Goal: Information Seeking & Learning: Learn about a topic

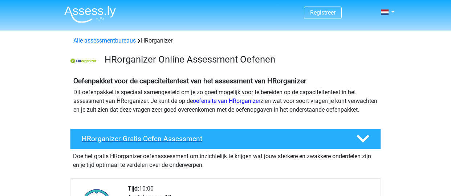
scroll to position [15, 0]
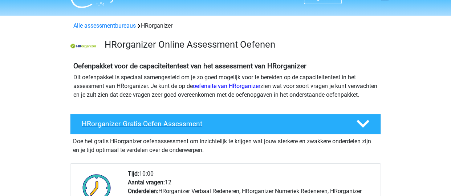
click at [361, 128] on icon at bounding box center [363, 123] width 13 height 13
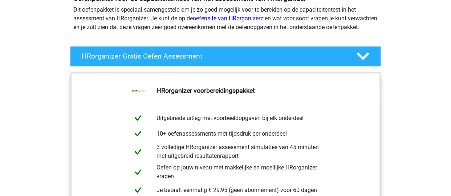
scroll to position [142, 0]
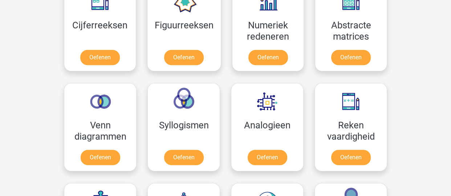
scroll to position [357, 0]
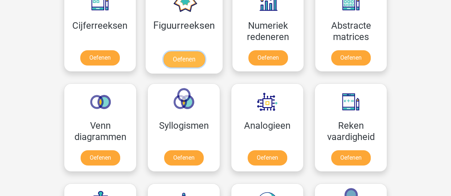
click at [184, 57] on link "Oefenen" at bounding box center [183, 59] width 41 height 16
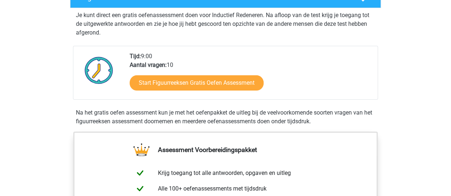
scroll to position [143, 0]
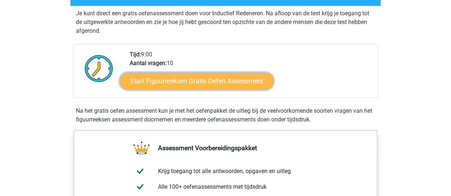
click at [212, 81] on link "Start Figuurreeksen Gratis Oefen Assessment" at bounding box center [197, 80] width 154 height 17
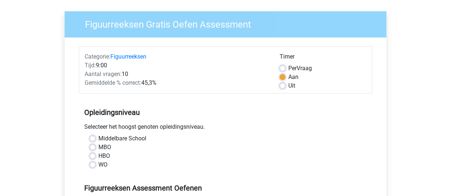
scroll to position [58, 0]
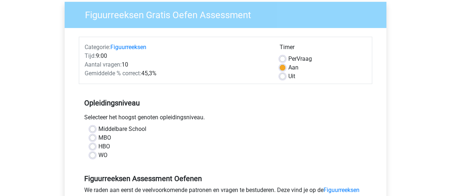
click at [98, 136] on label "MBO" at bounding box center [104, 137] width 13 height 9
click at [93, 136] on input "MBO" at bounding box center [93, 136] width 6 height 7
radio input "true"
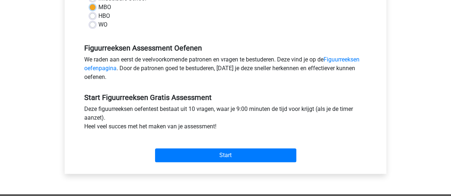
scroll to position [188, 0]
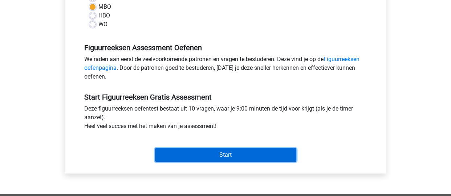
click at [225, 157] on input "Start" at bounding box center [225, 155] width 141 height 14
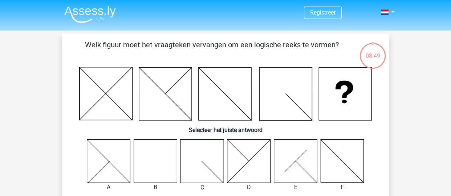
click at [165, 162] on div "Welk figuur moet het vraagteken vervangen om een logische reeks te vormen? Sele…" at bounding box center [226, 150] width 322 height 223
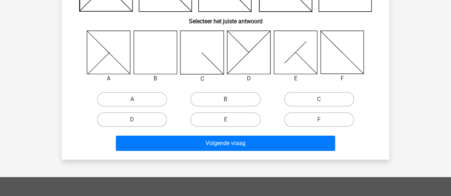
scroll to position [109, 0]
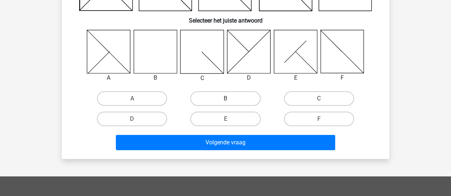
click at [235, 98] on label "B" at bounding box center [225, 98] width 70 height 15
click at [230, 98] on input "B" at bounding box center [228, 100] width 5 height 5
radio input "true"
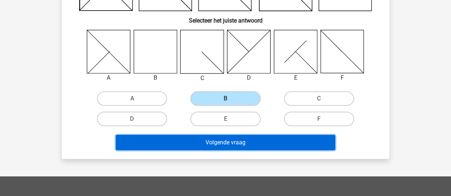
click at [230, 143] on button "Volgende vraag" at bounding box center [226, 142] width 220 height 15
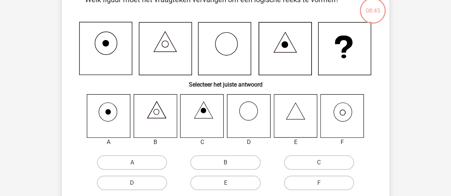
scroll to position [33, 0]
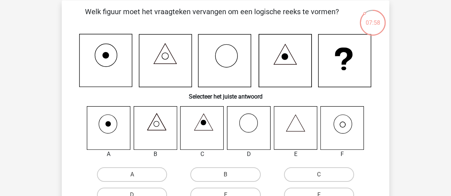
click at [344, 121] on icon at bounding box center [342, 127] width 43 height 43
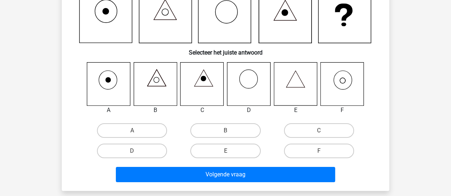
scroll to position [81, 0]
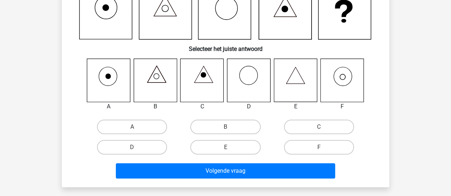
click at [321, 147] on input "F" at bounding box center [321, 149] width 5 height 5
radio input "true"
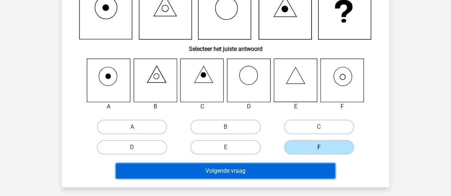
click at [260, 169] on button "Volgende vraag" at bounding box center [226, 170] width 220 height 15
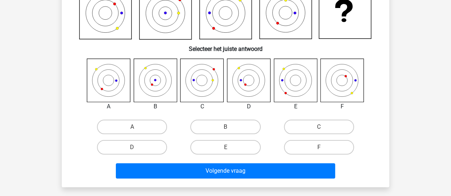
scroll to position [33, 0]
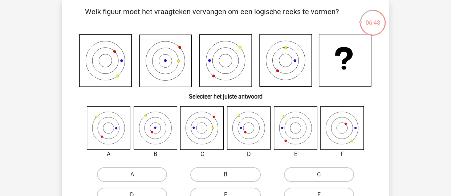
click at [237, 170] on label "B" at bounding box center [225, 174] width 70 height 15
click at [230, 174] on input "B" at bounding box center [228, 176] width 5 height 5
radio input "true"
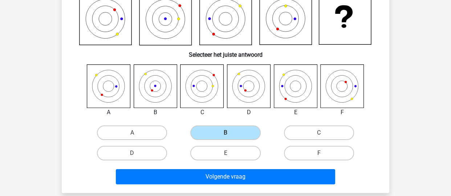
scroll to position [86, 0]
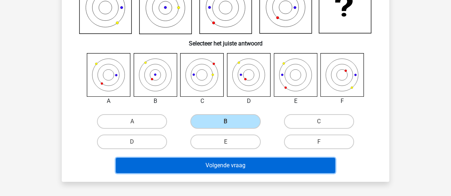
click at [275, 168] on button "Volgende vraag" at bounding box center [226, 165] width 220 height 15
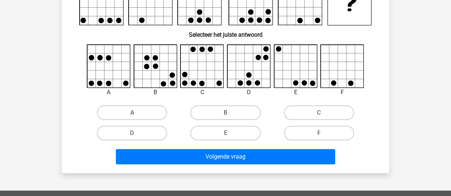
scroll to position [33, 0]
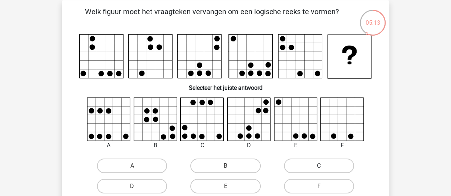
click at [326, 162] on label "C" at bounding box center [319, 165] width 70 height 15
click at [324, 166] on input "C" at bounding box center [321, 168] width 5 height 5
radio input "true"
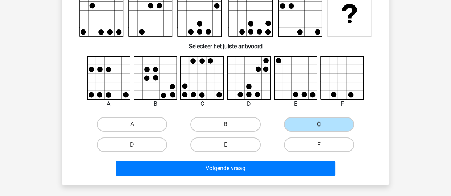
scroll to position [82, 0]
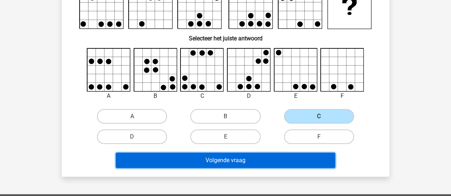
click at [250, 160] on button "Volgende vraag" at bounding box center [226, 160] width 220 height 15
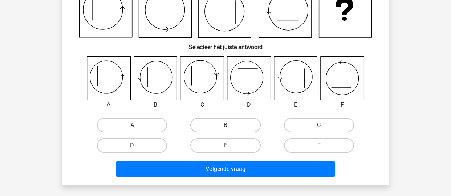
scroll to position [33, 0]
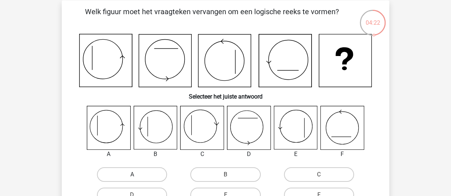
click at [123, 171] on label "A" at bounding box center [132, 174] width 70 height 15
click at [132, 174] on input "A" at bounding box center [134, 176] width 5 height 5
radio input "true"
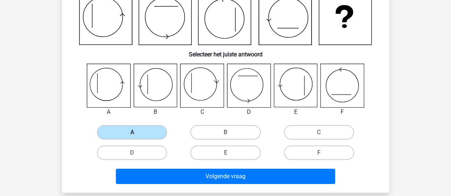
scroll to position [107, 0]
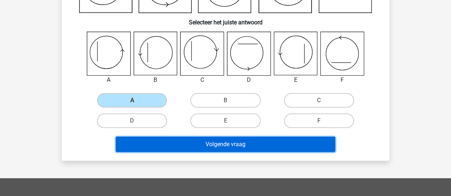
click at [234, 142] on button "Volgende vraag" at bounding box center [226, 144] width 220 height 15
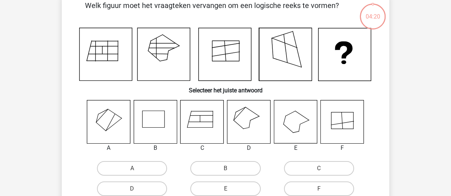
scroll to position [33, 0]
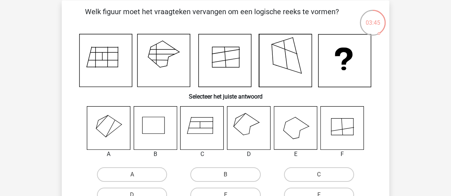
click at [250, 137] on icon at bounding box center [248, 127] width 43 height 43
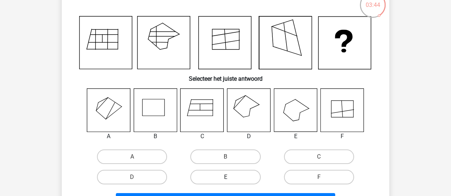
scroll to position [52, 0]
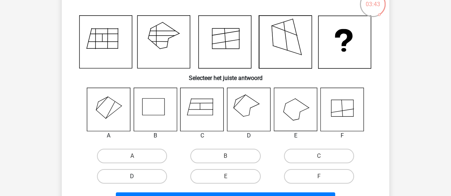
click at [130, 177] on label "D" at bounding box center [132, 176] width 70 height 15
click at [132, 177] on input "D" at bounding box center [134, 178] width 5 height 5
radio input "true"
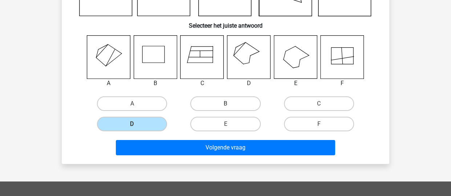
scroll to position [109, 0]
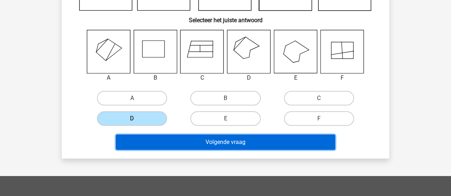
click at [219, 145] on button "Volgende vraag" at bounding box center [226, 141] width 220 height 15
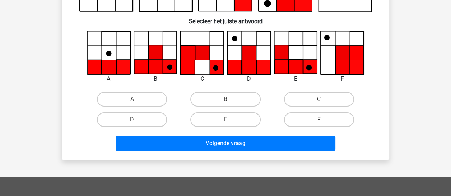
scroll to position [33, 0]
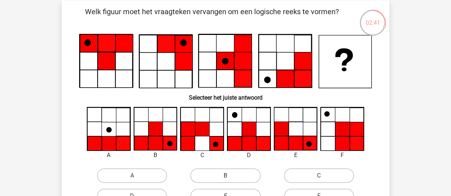
click at [227, 172] on label "B" at bounding box center [225, 175] width 70 height 15
click at [227, 175] on input "B" at bounding box center [228, 177] width 5 height 5
radio input "true"
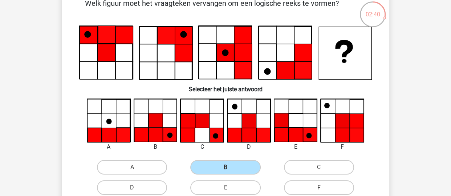
scroll to position [137, 0]
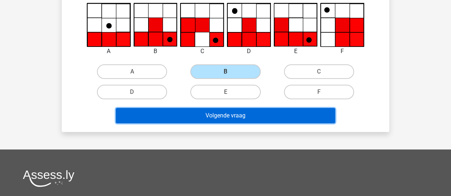
click at [239, 117] on button "Volgende vraag" at bounding box center [226, 115] width 220 height 15
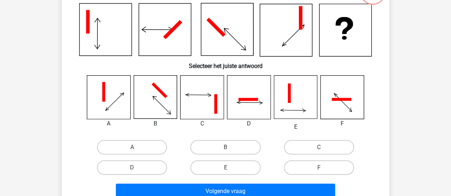
scroll to position [33, 0]
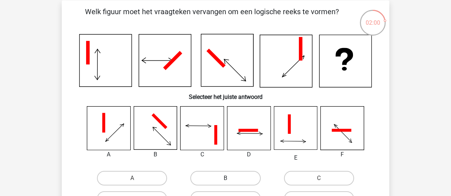
click at [213, 174] on label "B" at bounding box center [225, 178] width 70 height 15
click at [226, 178] on input "B" at bounding box center [228, 180] width 5 height 5
radio input "true"
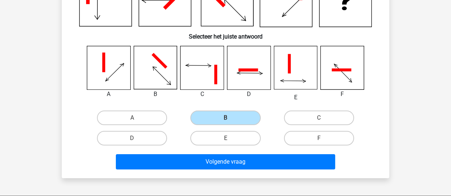
scroll to position [185, 0]
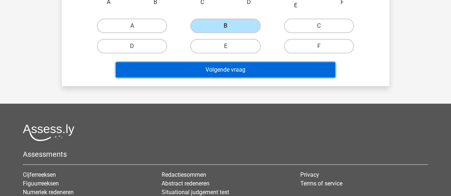
click at [225, 71] on button "Volgende vraag" at bounding box center [226, 69] width 220 height 15
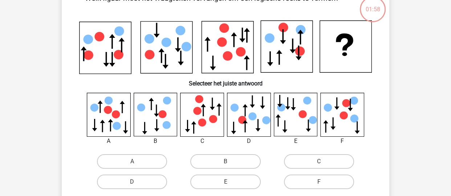
scroll to position [33, 0]
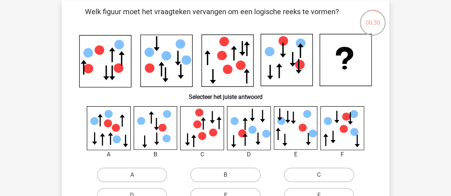
click at [120, 133] on icon at bounding box center [108, 127] width 43 height 43
click at [139, 175] on label "A" at bounding box center [132, 174] width 70 height 15
click at [137, 175] on input "A" at bounding box center [134, 177] width 5 height 5
radio input "true"
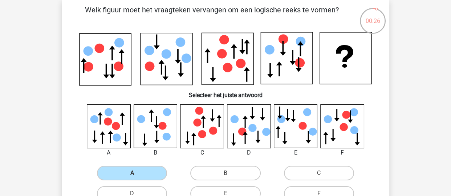
scroll to position [185, 0]
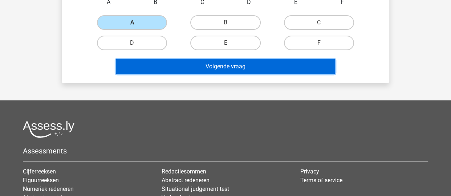
click at [232, 66] on button "Volgende vraag" at bounding box center [226, 66] width 220 height 15
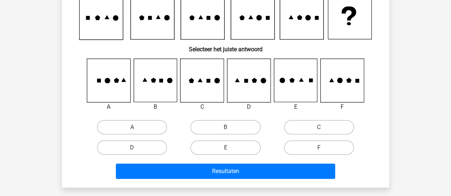
scroll to position [33, 0]
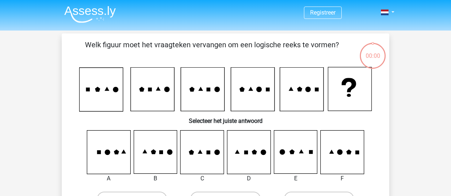
scroll to position [33, 0]
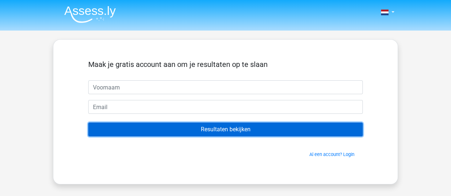
click at [216, 133] on input "Resultaten bekijken" at bounding box center [225, 129] width 275 height 14
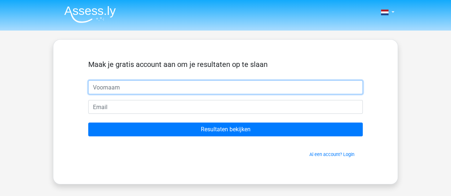
click at [156, 87] on input "text" at bounding box center [225, 87] width 275 height 14
type input "pat"
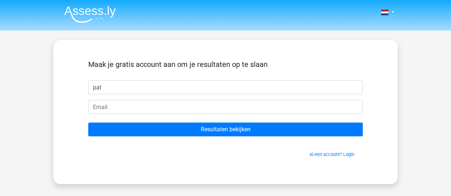
click at [195, 96] on form "Maak je gratis account aan om je resultaten op te slaan pat Resultaten bekijken…" at bounding box center [225, 109] width 275 height 98
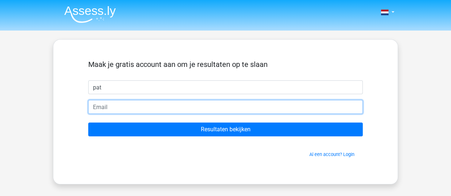
click at [196, 104] on input "email" at bounding box center [225, 107] width 275 height 14
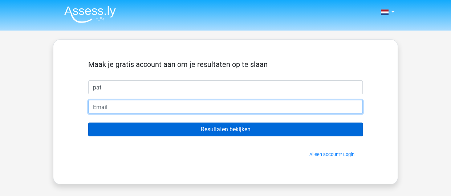
type input "[EMAIL_ADDRESS][DOMAIN_NAME]"
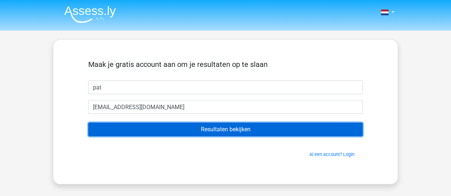
click at [202, 129] on input "Resultaten bekijken" at bounding box center [225, 129] width 275 height 14
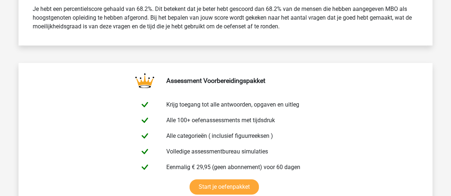
scroll to position [329, 0]
